Goal: Information Seeking & Learning: Check status

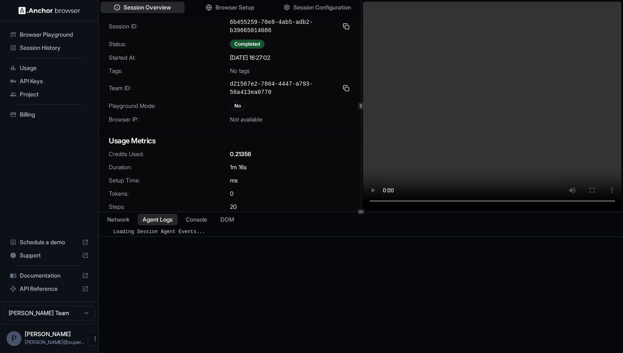
click at [44, 49] on span "Session History" at bounding box center [54, 48] width 69 height 8
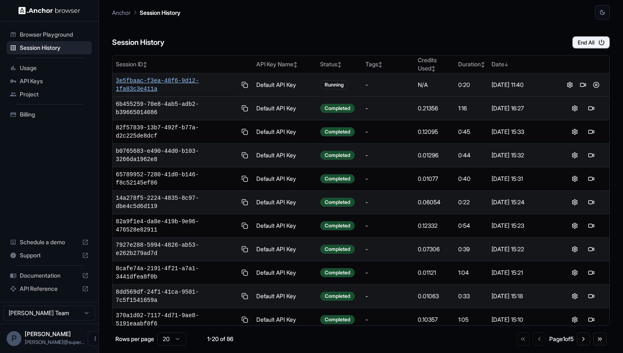
click at [162, 85] on span "3e5fbaac-f3ea-48f6-9d12-1fa83c3e411a" at bounding box center [176, 85] width 121 height 16
click at [154, 84] on span "6b6dbd1f-eb69-4fae-9a13-0eb53aaf10c8" at bounding box center [176, 85] width 121 height 16
click at [43, 112] on span "Billing" at bounding box center [54, 114] width 69 height 8
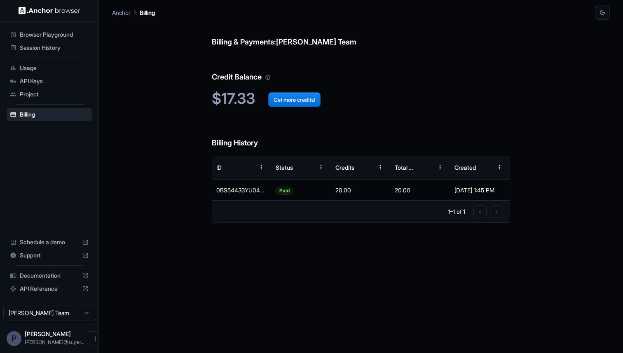
click at [32, 80] on span "API Keys" at bounding box center [54, 81] width 69 height 8
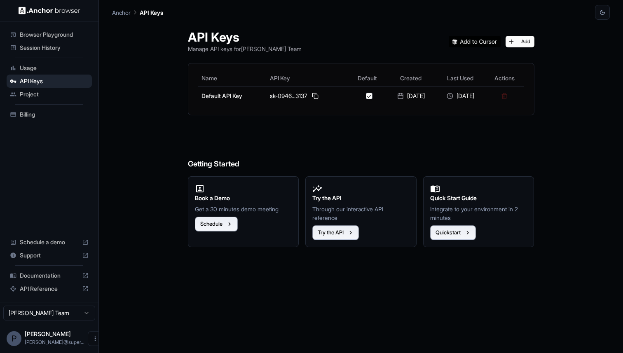
click at [32, 70] on span "Usage" at bounding box center [54, 68] width 69 height 8
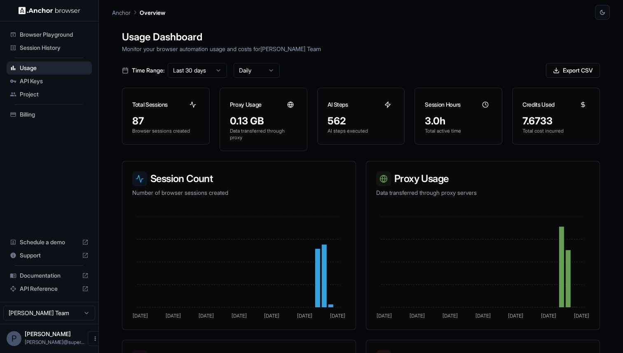
click at [33, 49] on span "Session History" at bounding box center [54, 48] width 69 height 8
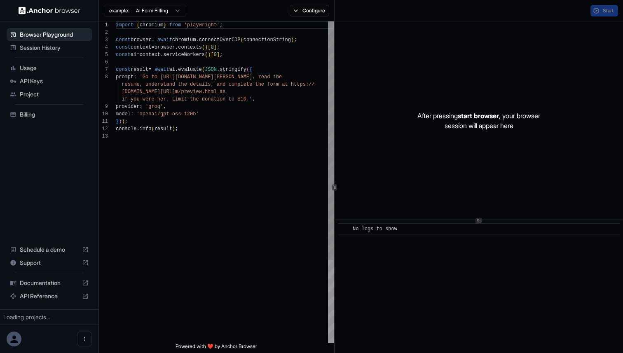
scroll to position [52, 0]
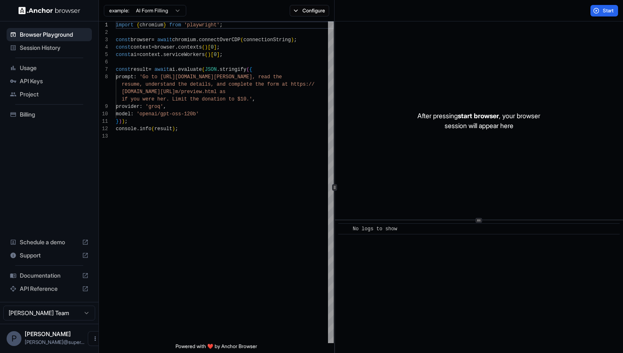
click at [49, 50] on span "Session History" at bounding box center [54, 48] width 69 height 8
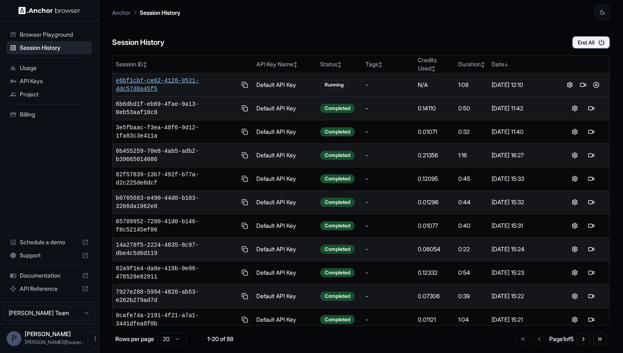
click at [139, 83] on span "e6bf1cbf-ce62-4126-9521-4dc57d0a45f5" at bounding box center [176, 85] width 121 height 16
click at [162, 83] on span "e1abafbd-cad2-4a56-84e6-05995acc1046" at bounding box center [176, 85] width 121 height 16
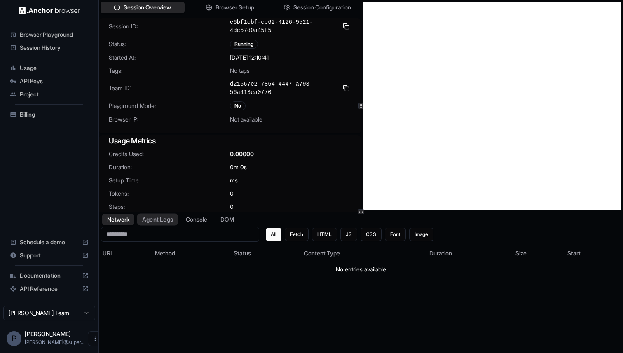
click at [164, 223] on button "Agent Logs" at bounding box center [157, 219] width 41 height 12
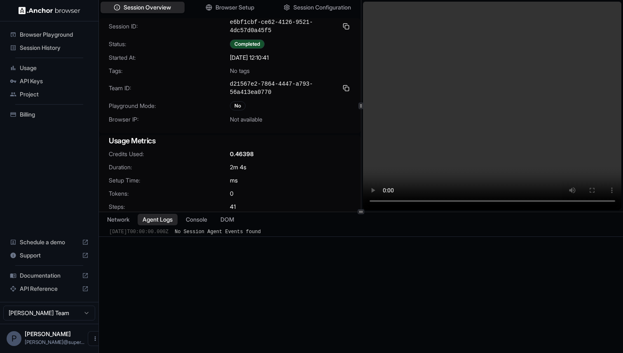
click at [45, 45] on span "Session History" at bounding box center [54, 48] width 69 height 8
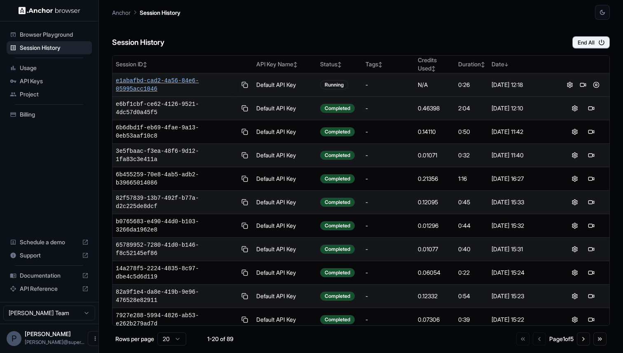
click at [145, 82] on span "e1abafbd-cad2-4a56-84e6-05995acc1046" at bounding box center [176, 85] width 121 height 16
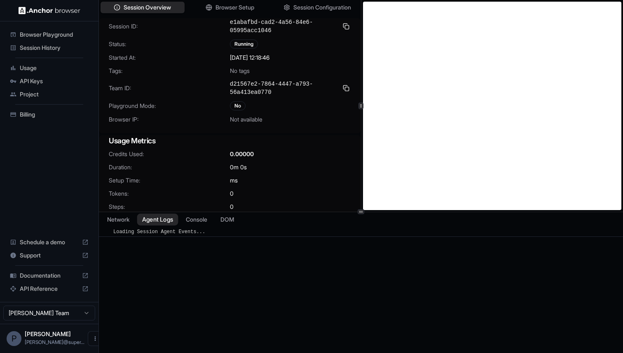
click at [160, 220] on button "Agent Logs" at bounding box center [157, 219] width 41 height 12
